Goal: Task Accomplishment & Management: Complete application form

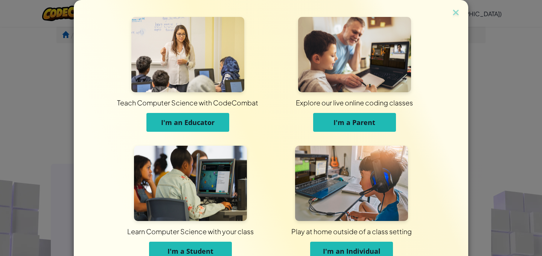
scroll to position [42, 0]
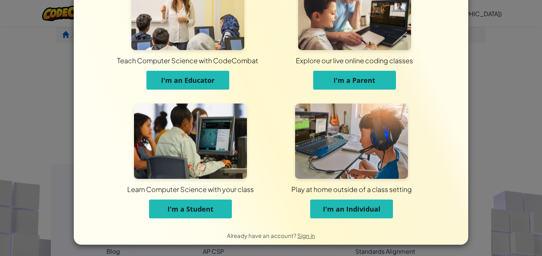
click at [218, 210] on button "I'm a Student" at bounding box center [190, 209] width 83 height 19
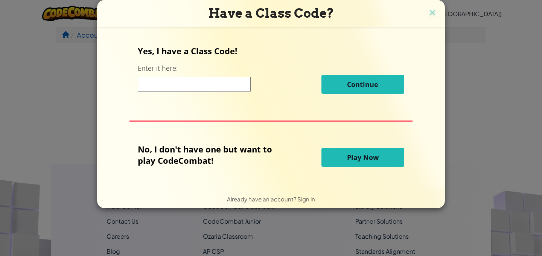
scroll to position [0, 0]
click at [193, 88] on input at bounding box center [194, 84] width 113 height 15
type input "LegFaceMouth"
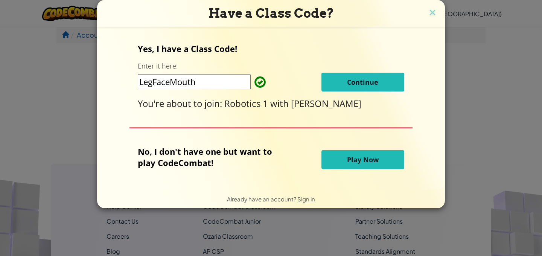
click at [369, 84] on span "Continue" at bounding box center [362, 82] width 31 height 9
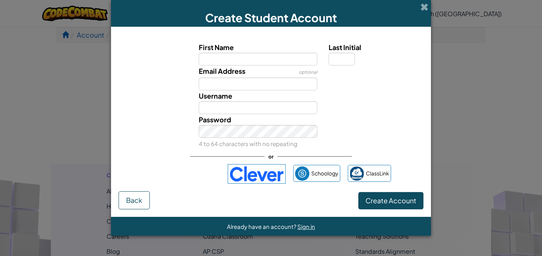
click at [254, 56] on input "First Name" at bounding box center [258, 59] width 119 height 13
type input "[PERSON_NAME]"
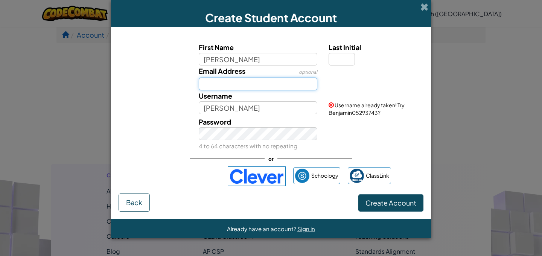
click at [251, 85] on input "Email Address" at bounding box center [258, 84] width 119 height 13
type input "[EMAIL_ADDRESS][DOMAIN_NAME]"
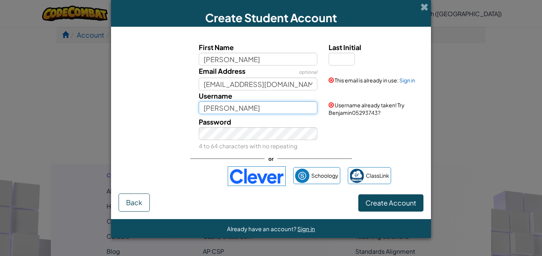
click at [243, 114] on input "[PERSON_NAME]" at bounding box center [258, 107] width 119 height 13
drag, startPoint x: 243, startPoint y: 111, endPoint x: 177, endPoint y: 111, distance: 65.9
click at [177, 111] on div "Username [PERSON_NAME] Username already taken! Try Benjamin05293743?" at bounding box center [271, 103] width 312 height 26
type input "str8drop"
click at [232, 123] on div "Password 4 to 64 characters with no repeating" at bounding box center [258, 133] width 130 height 35
